Goal: Contribute content: Contribute content

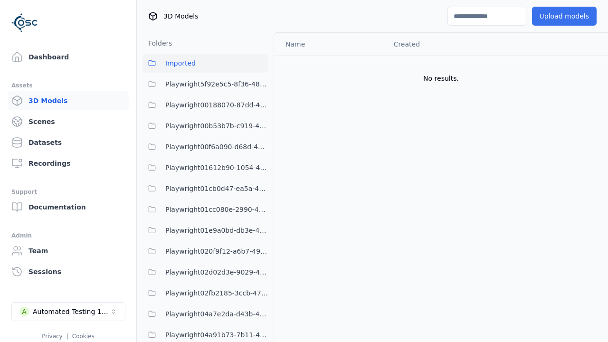
click at [564, 16] on button "Upload models" at bounding box center [564, 16] width 65 height 19
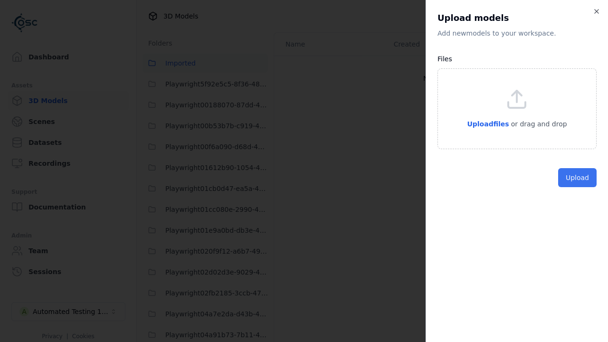
click at [577, 187] on button "Upload" at bounding box center [577, 177] width 38 height 19
